Goal: Task Accomplishment & Management: Manage account settings

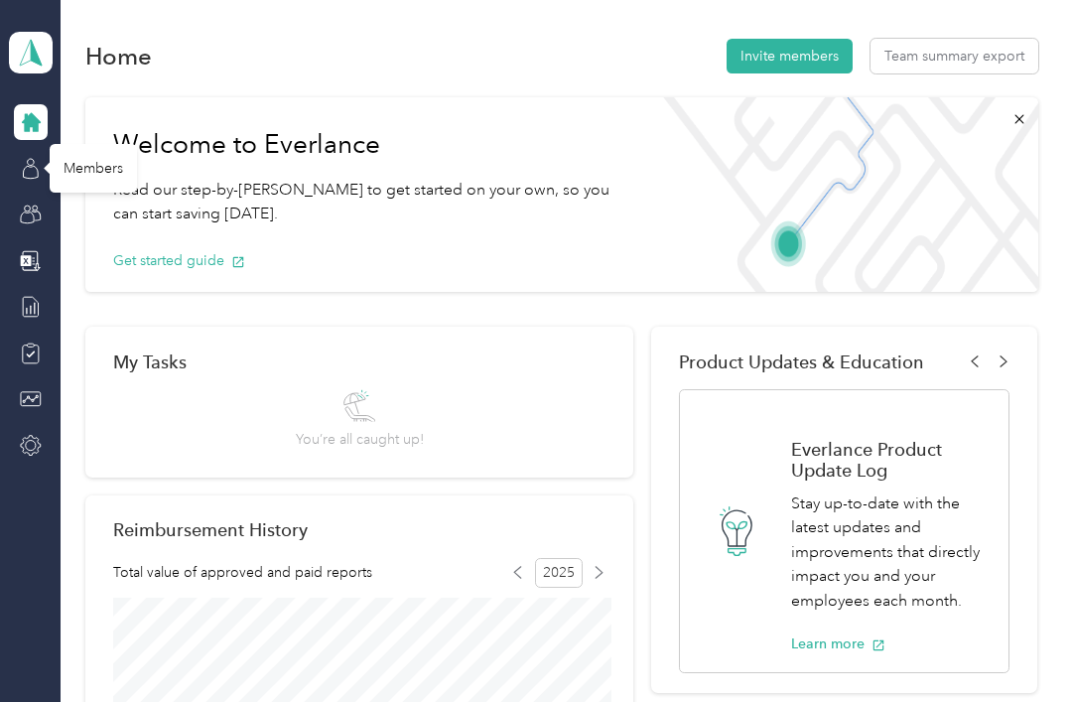
click at [32, 158] on icon at bounding box center [31, 169] width 22 height 22
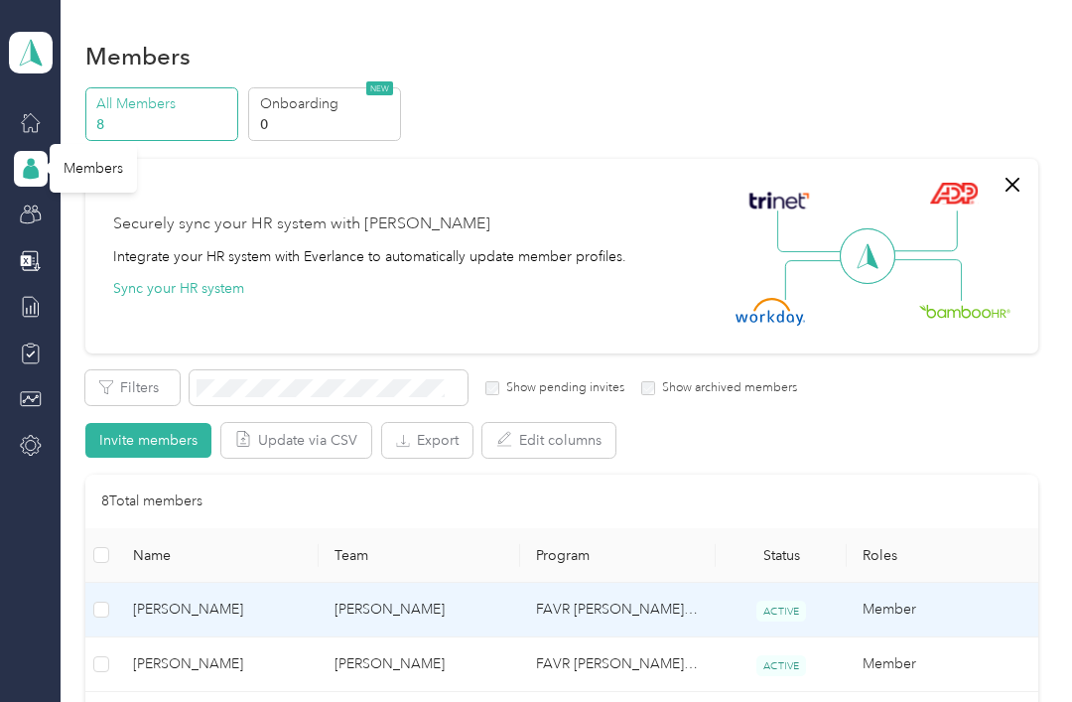
click at [198, 599] on span "[PERSON_NAME]" at bounding box center [218, 610] width 170 height 22
